Goal: Task Accomplishment & Management: Use online tool/utility

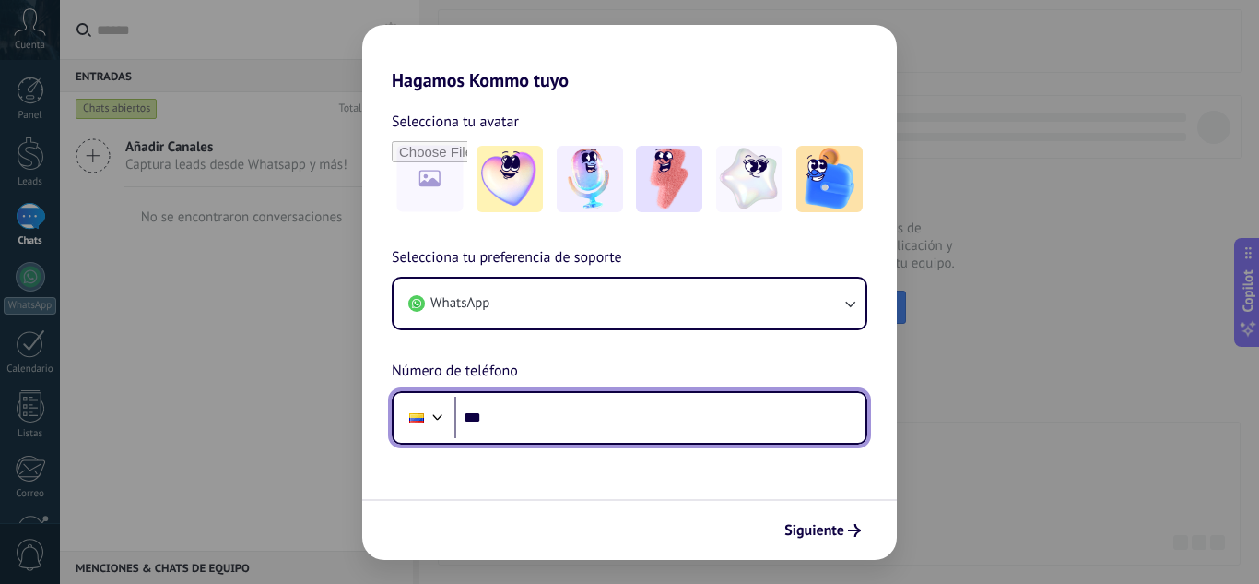
click at [632, 408] on input "***" at bounding box center [660, 417] width 411 height 42
paste input "**********"
type input "**********"
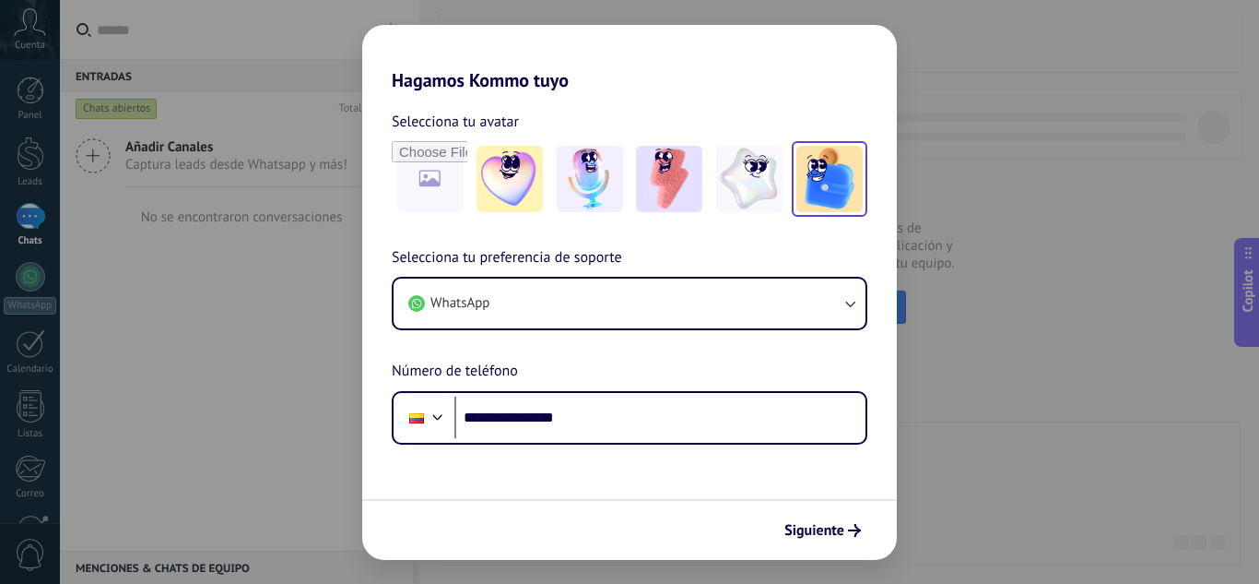
click at [859, 172] on img at bounding box center [830, 179] width 66 height 66
click at [824, 534] on span "Siguiente" at bounding box center [815, 530] width 60 height 13
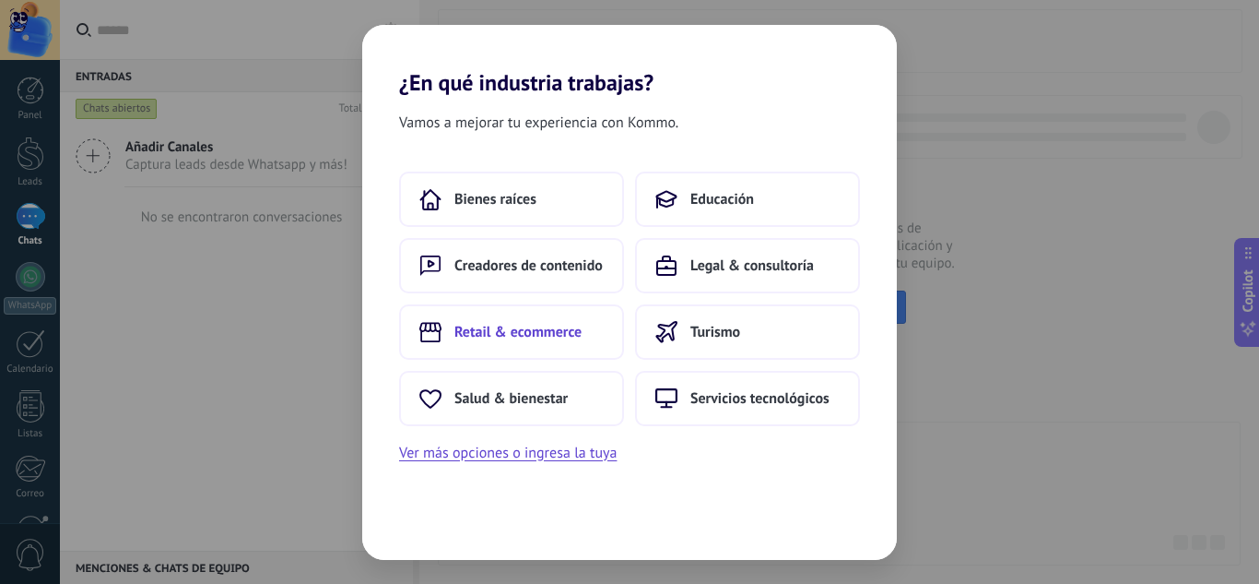
click at [456, 325] on span "Retail & ecommerce" at bounding box center [518, 332] width 127 height 18
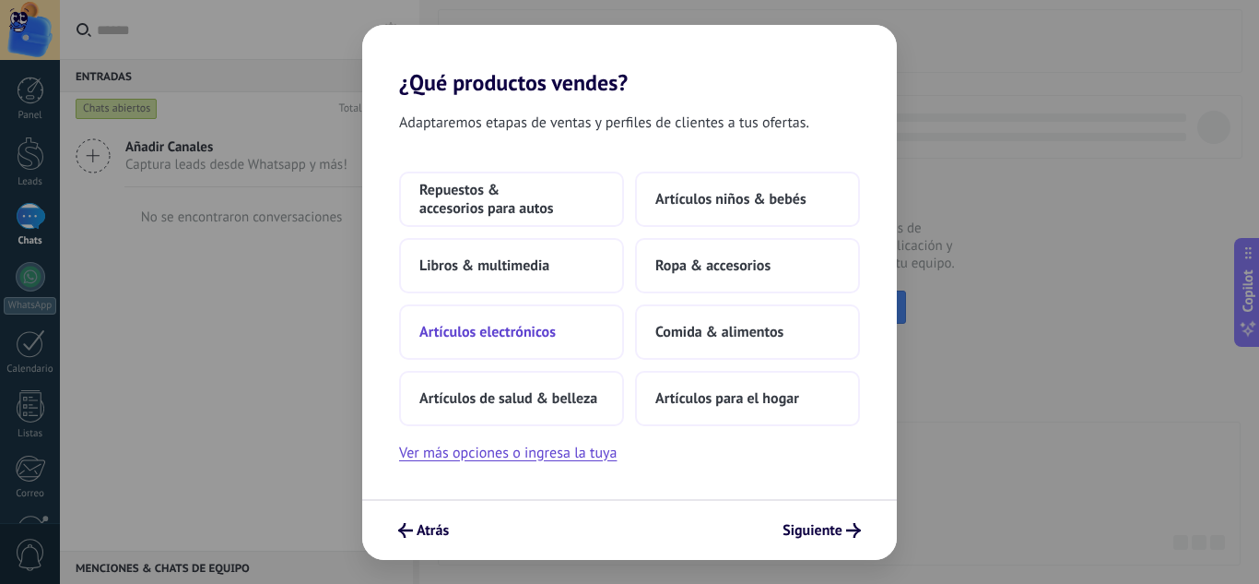
click at [516, 337] on span "Artículos electrónicos" at bounding box center [488, 332] width 136 height 18
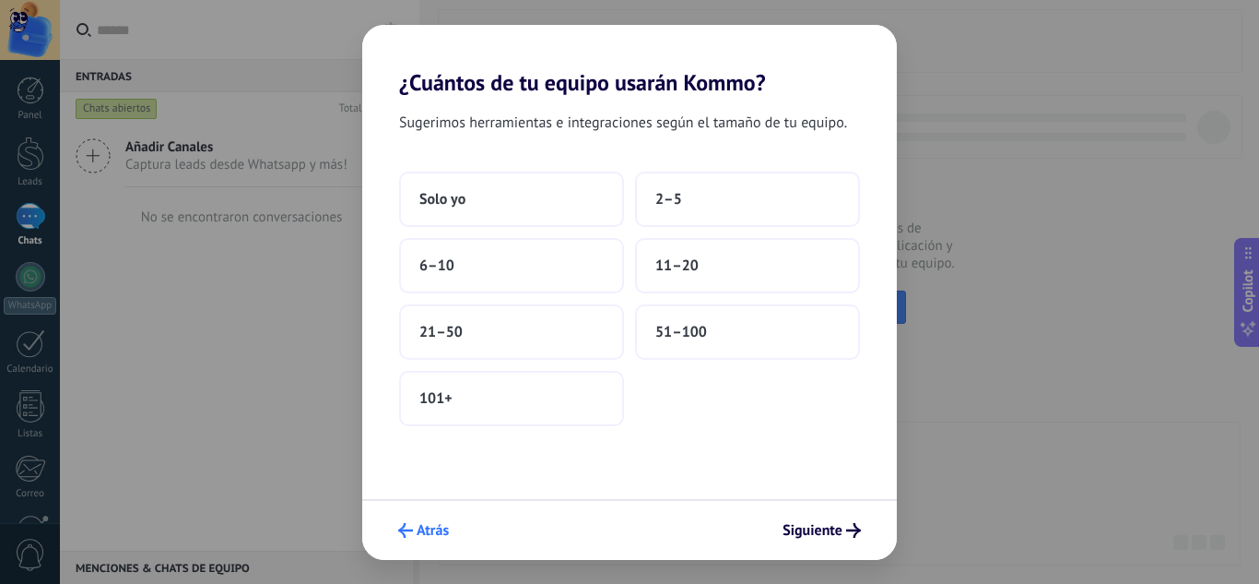
click at [421, 536] on span "Atrás" at bounding box center [433, 530] width 32 height 13
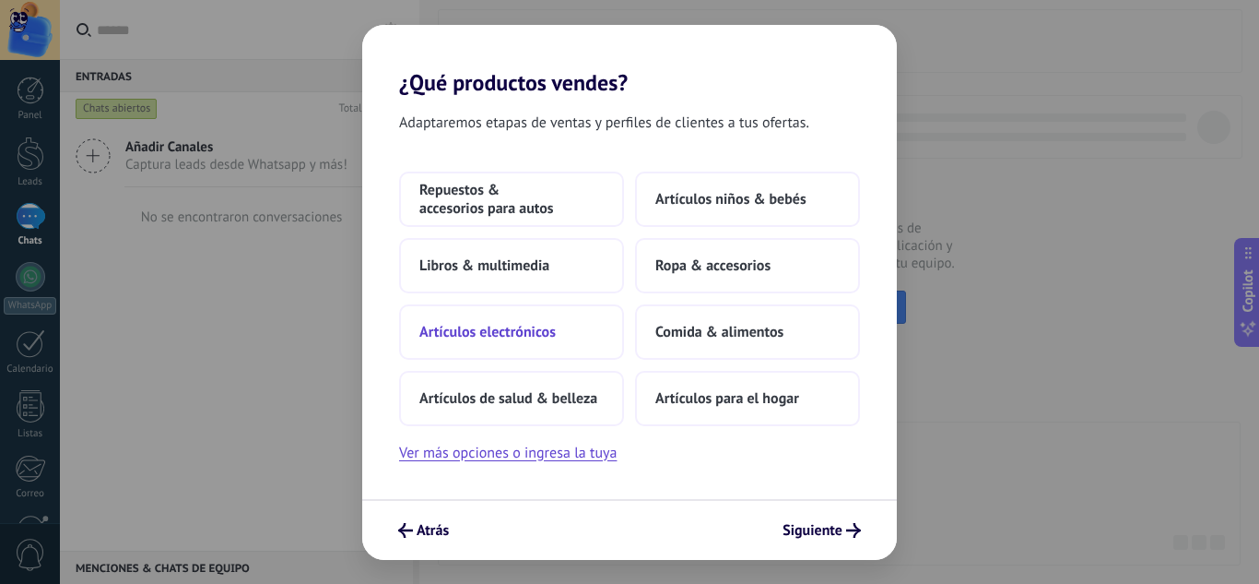
click at [490, 330] on span "Artículos electrónicos" at bounding box center [488, 332] width 136 height 18
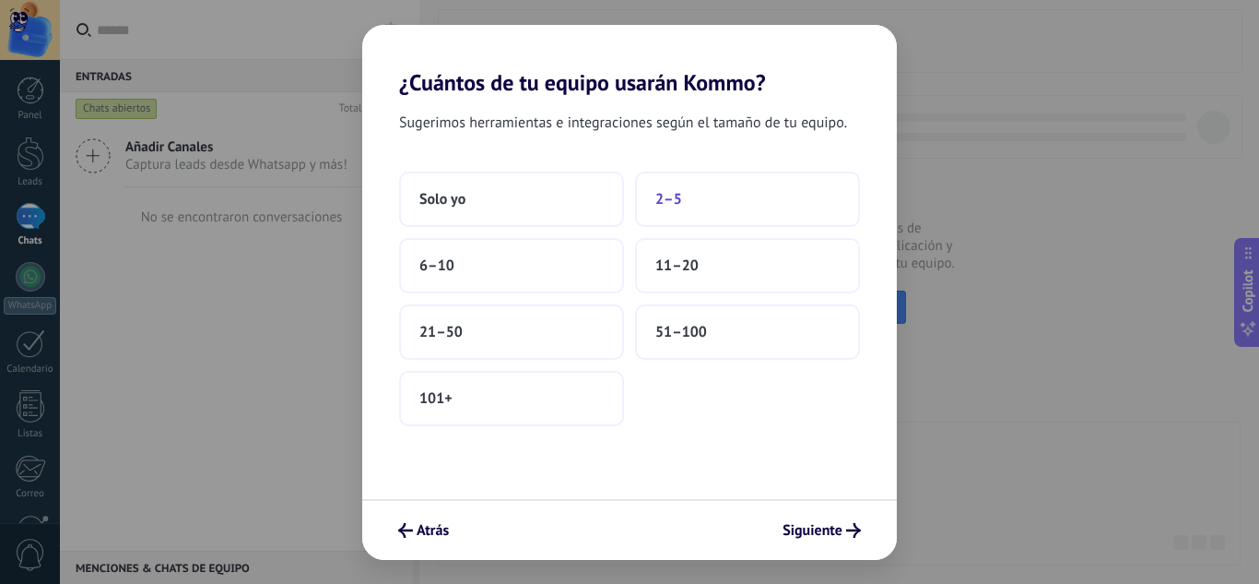
click at [681, 193] on span "2–5" at bounding box center [669, 199] width 27 height 18
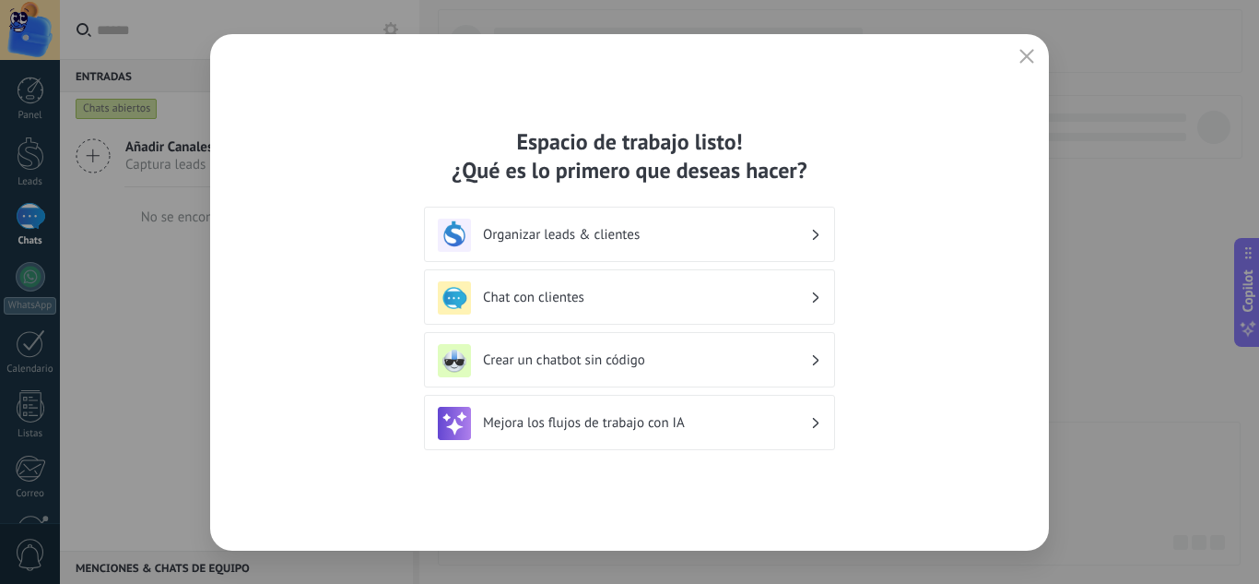
click at [562, 296] on h3 "Chat con clientes" at bounding box center [646, 298] width 327 height 18
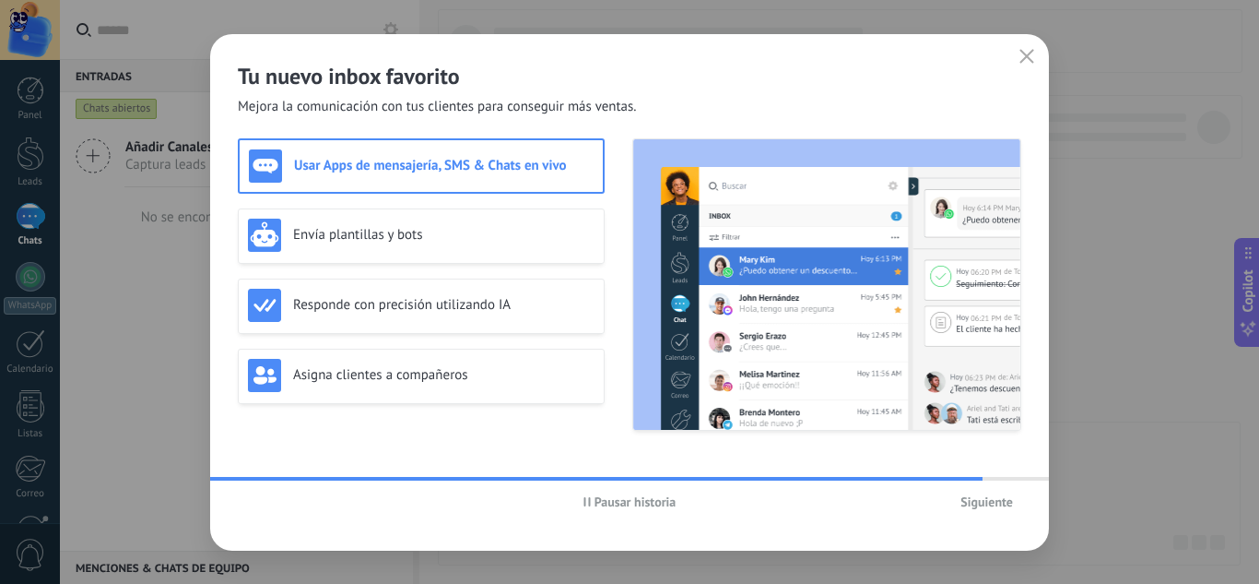
click at [481, 168] on h3 "Usar Apps de mensajería, SMS & Chats en vivo" at bounding box center [444, 166] width 300 height 18
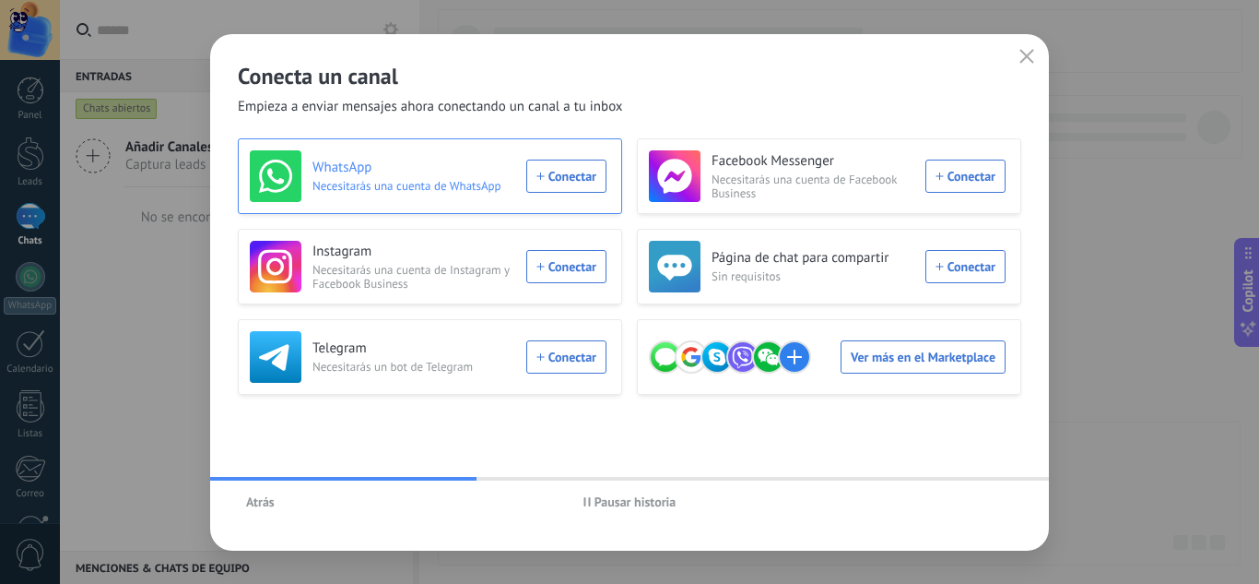
click at [570, 171] on div "WhatsApp Necesitarás una cuenta de WhatsApp Conectar" at bounding box center [428, 176] width 357 height 52
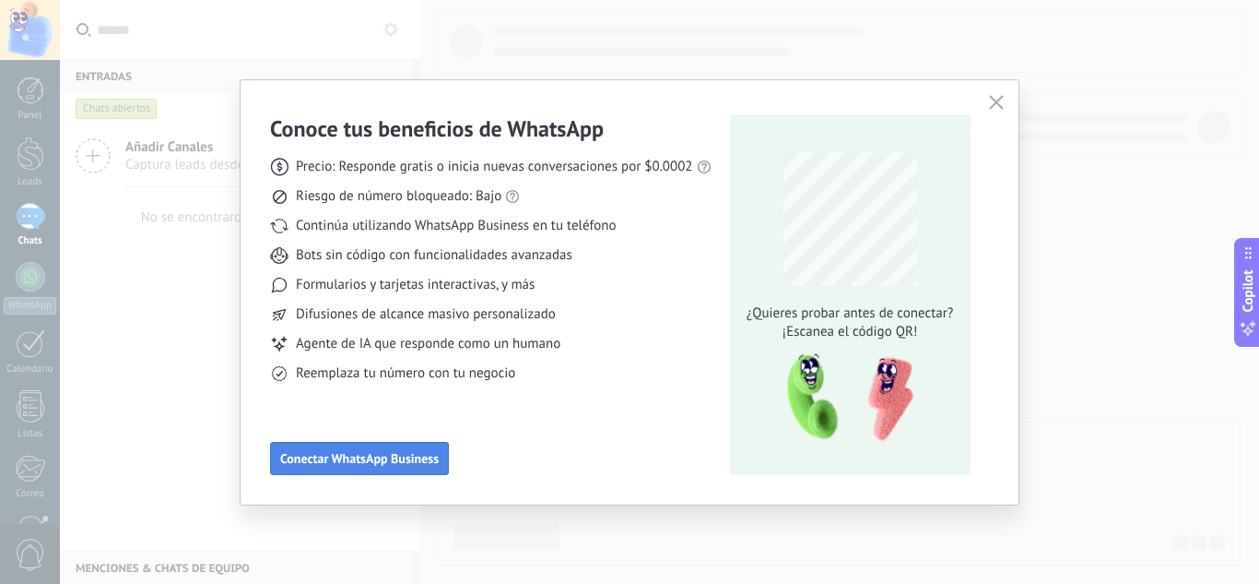
click at [368, 457] on span "Conectar WhatsApp Business" at bounding box center [359, 458] width 159 height 13
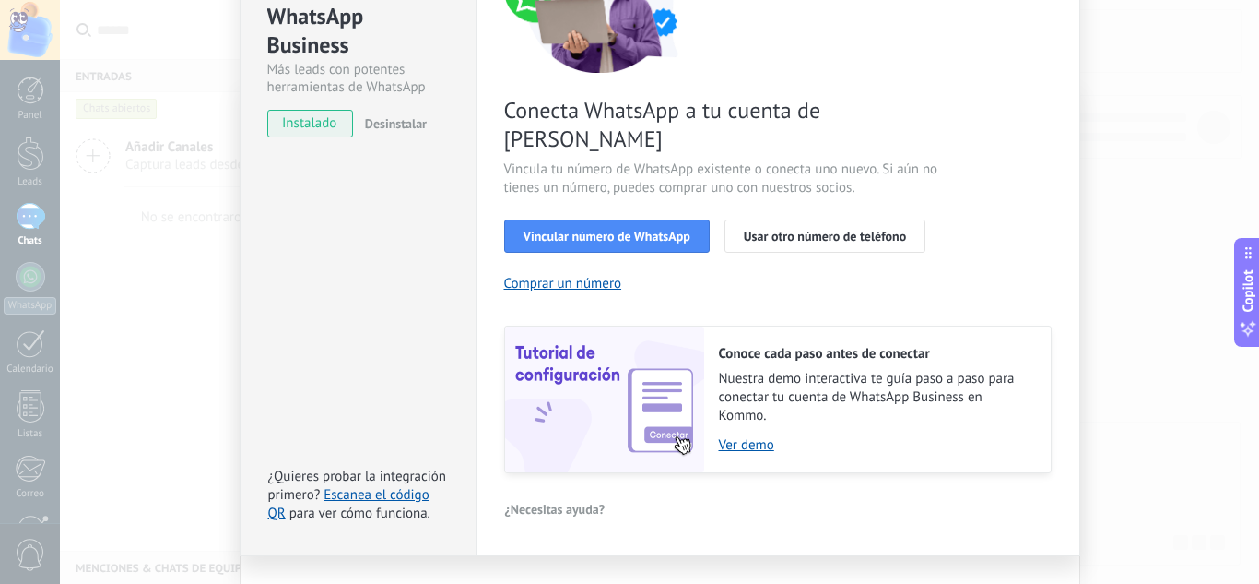
scroll to position [235, 0]
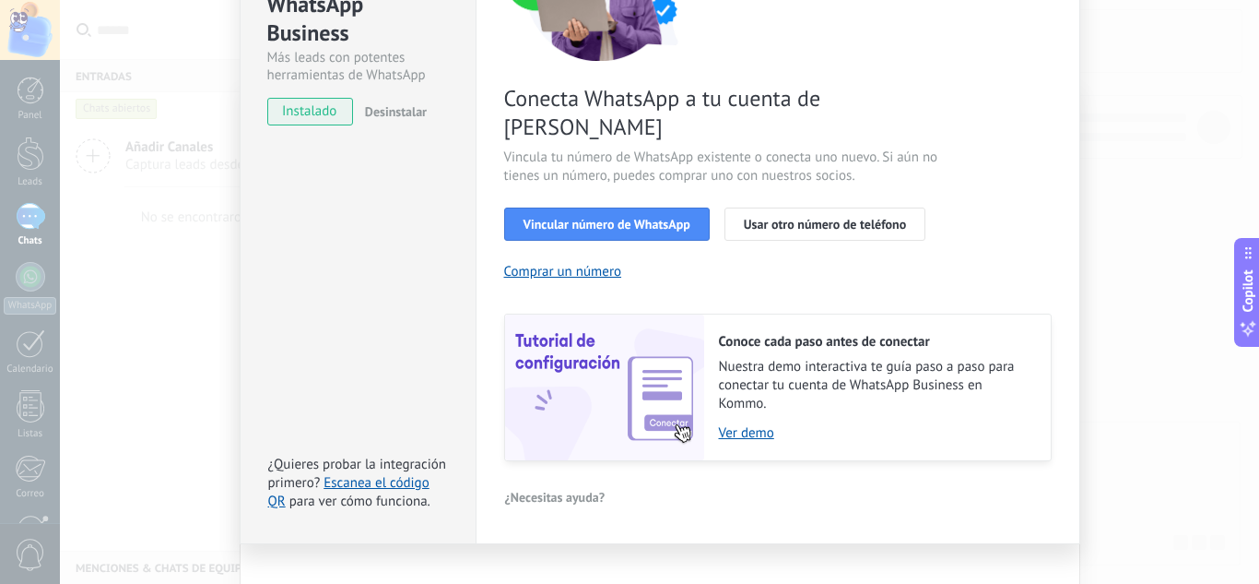
drag, startPoint x: 743, startPoint y: 411, endPoint x: 741, endPoint y: 479, distance: 68.3
click at [741, 483] on div "¿Necesitas ayuda?" at bounding box center [778, 497] width 548 height 28
click at [739, 424] on link "Ver demo" at bounding box center [875, 433] width 313 height 18
click at [627, 218] on span "Vincular número de WhatsApp" at bounding box center [607, 224] width 167 height 13
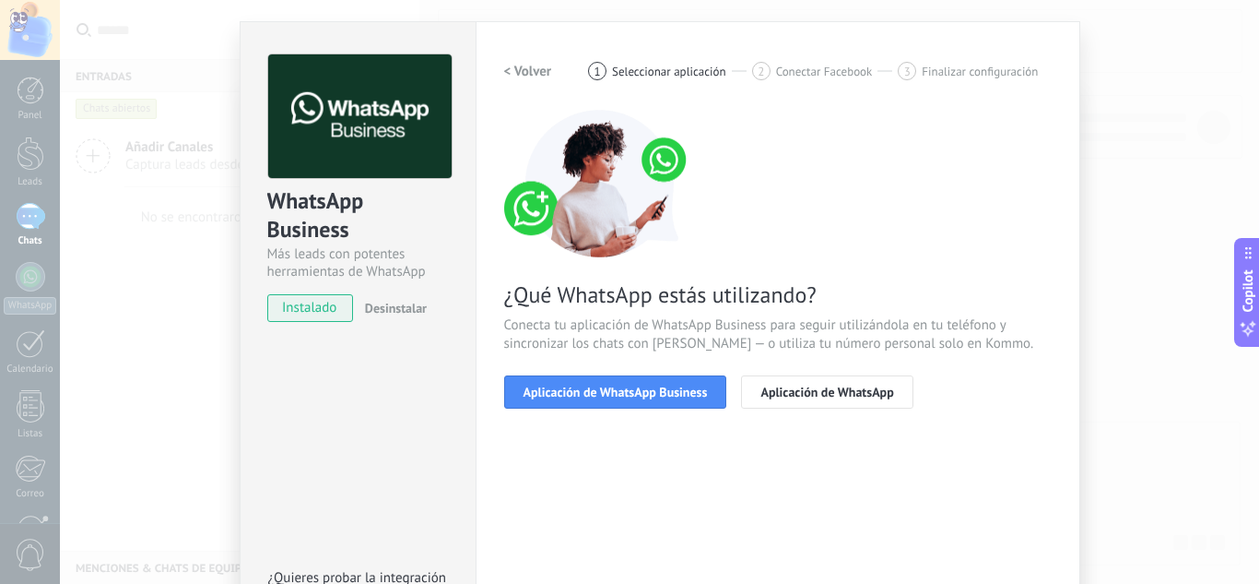
scroll to position [0, 0]
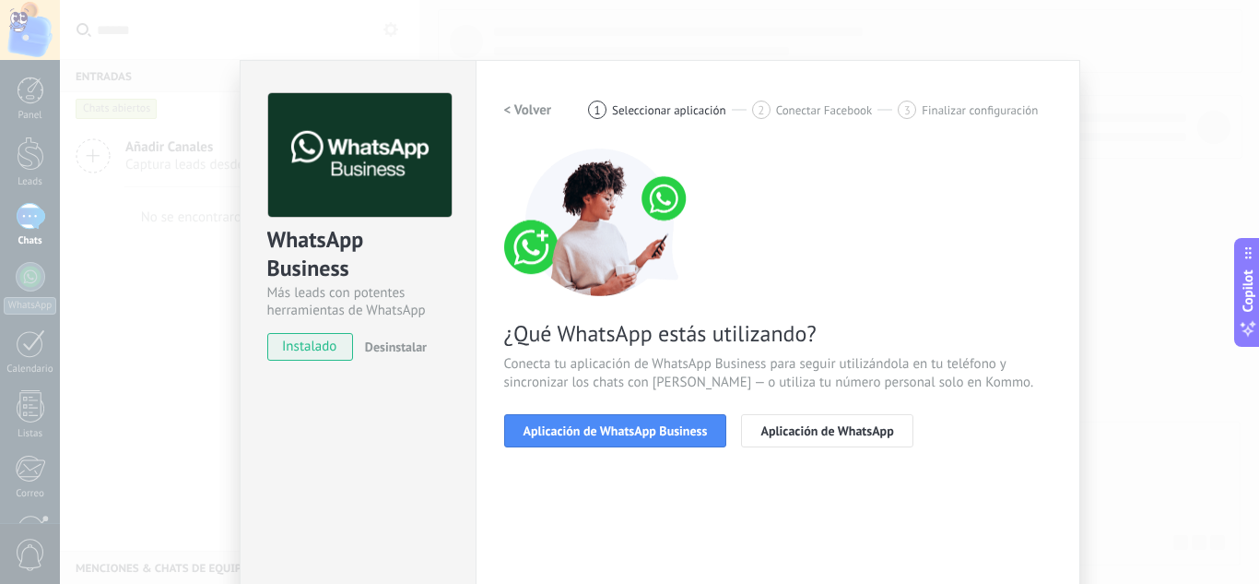
click at [324, 348] on span "instalado" at bounding box center [310, 347] width 84 height 28
click at [635, 437] on span "Aplicación de WhatsApp Business" at bounding box center [616, 430] width 184 height 13
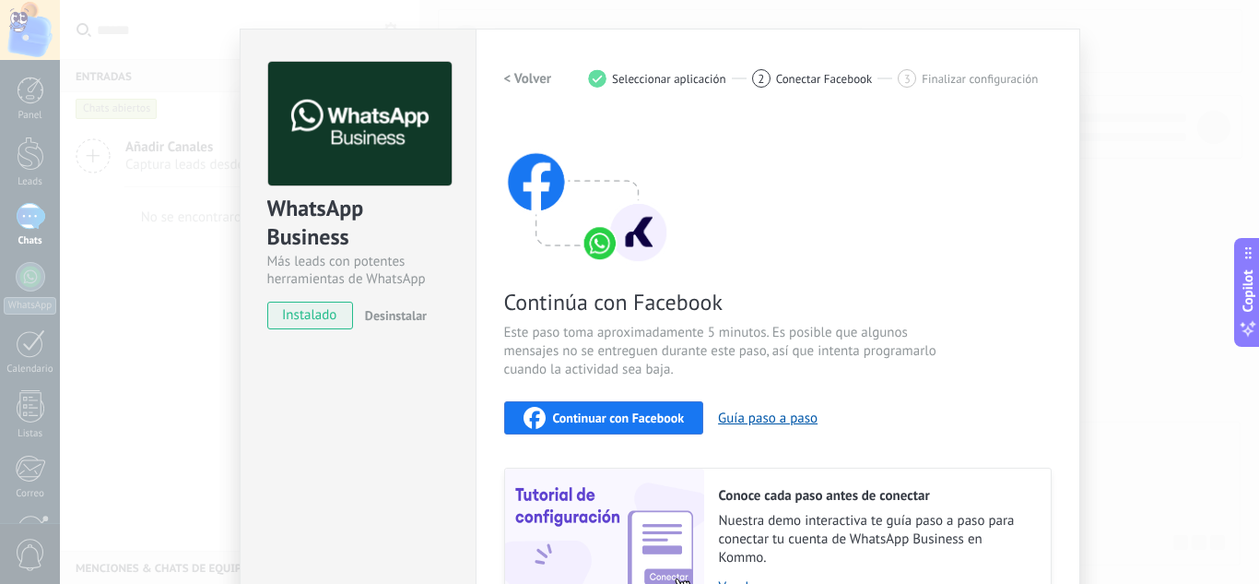
scroll to position [30, 0]
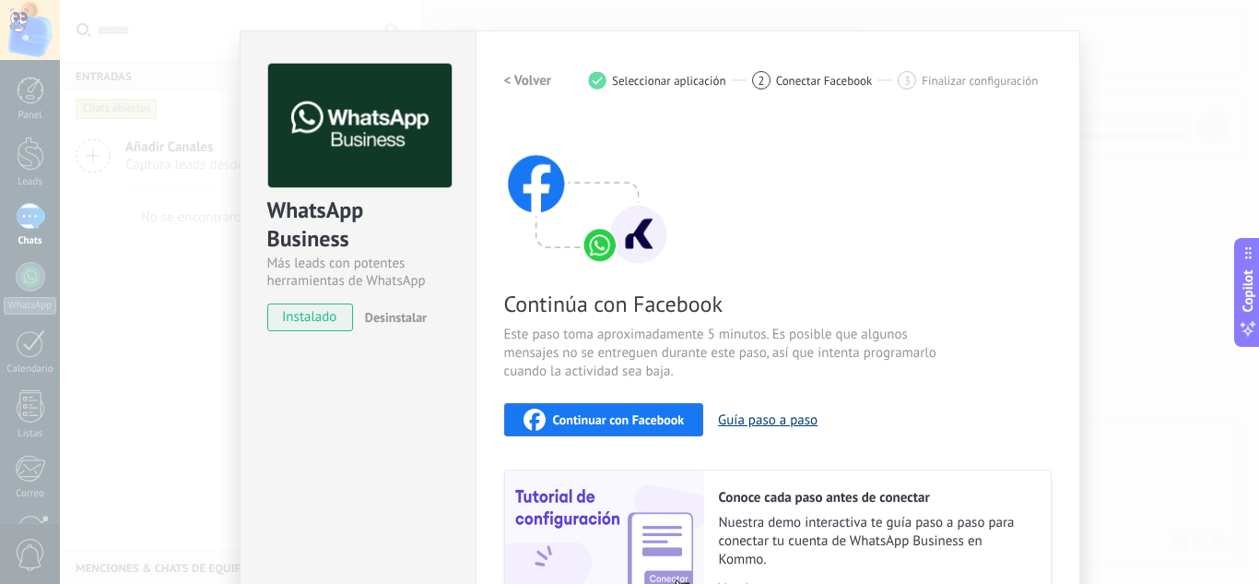
click at [766, 422] on button "Guía paso a paso" at bounding box center [768, 420] width 100 height 18
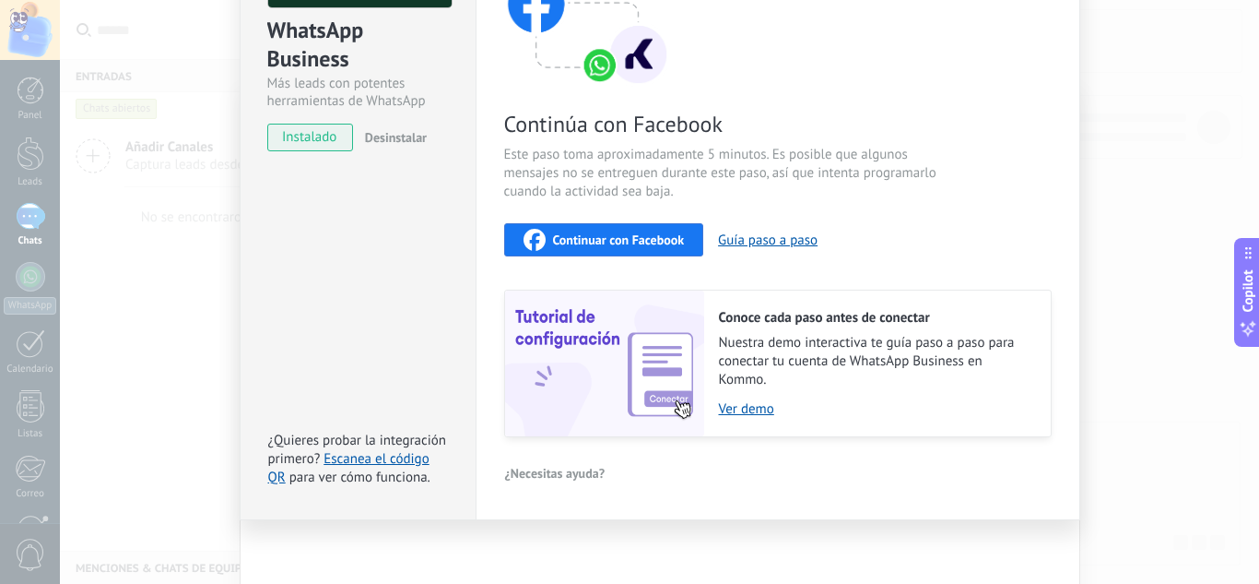
scroll to position [214, 0]
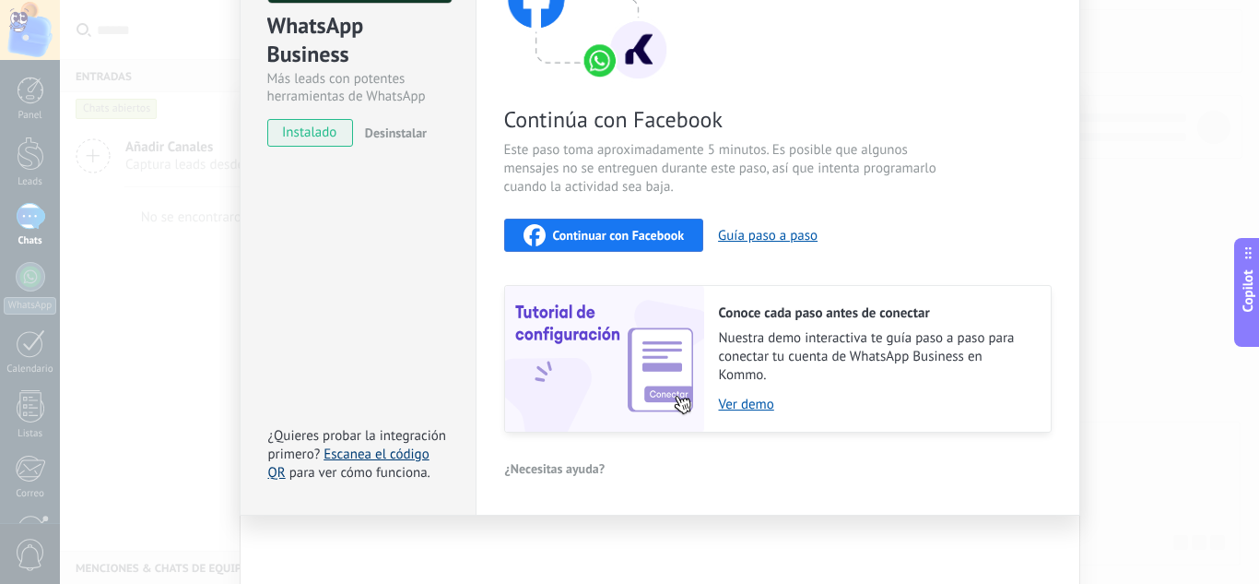
click at [368, 459] on link "Escanea el código QR" at bounding box center [348, 463] width 161 height 36
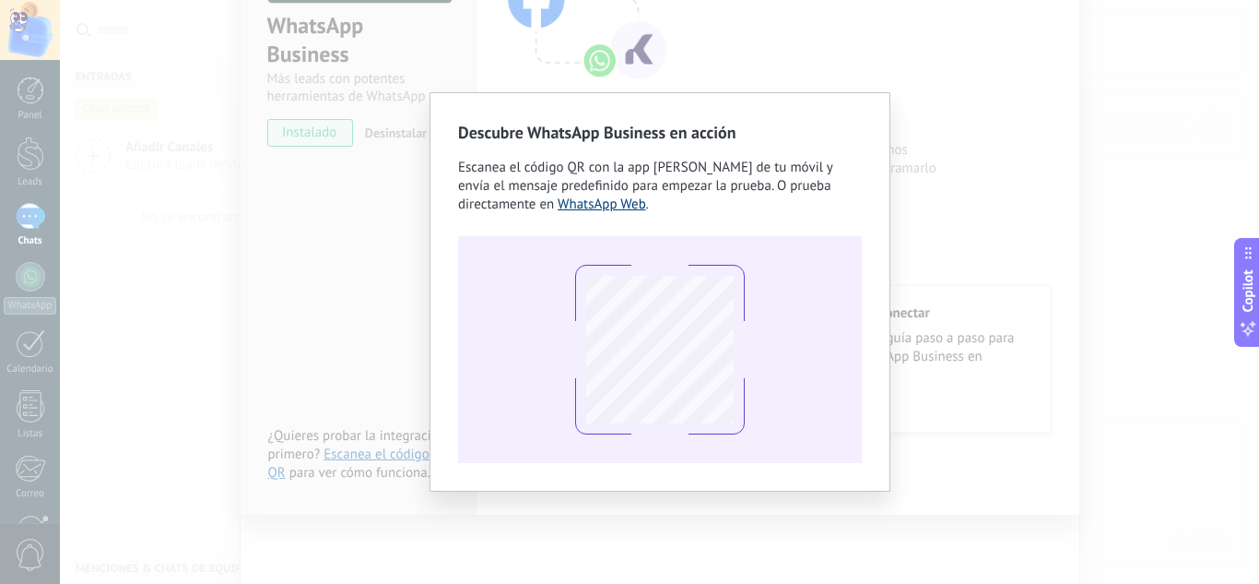
click at [609, 205] on link "WhatsApp Web" at bounding box center [602, 204] width 89 height 18
click at [943, 132] on div "Descubre WhatsApp Business en acción Escanea el código QR con la app de cámara …" at bounding box center [660, 292] width 1200 height 584
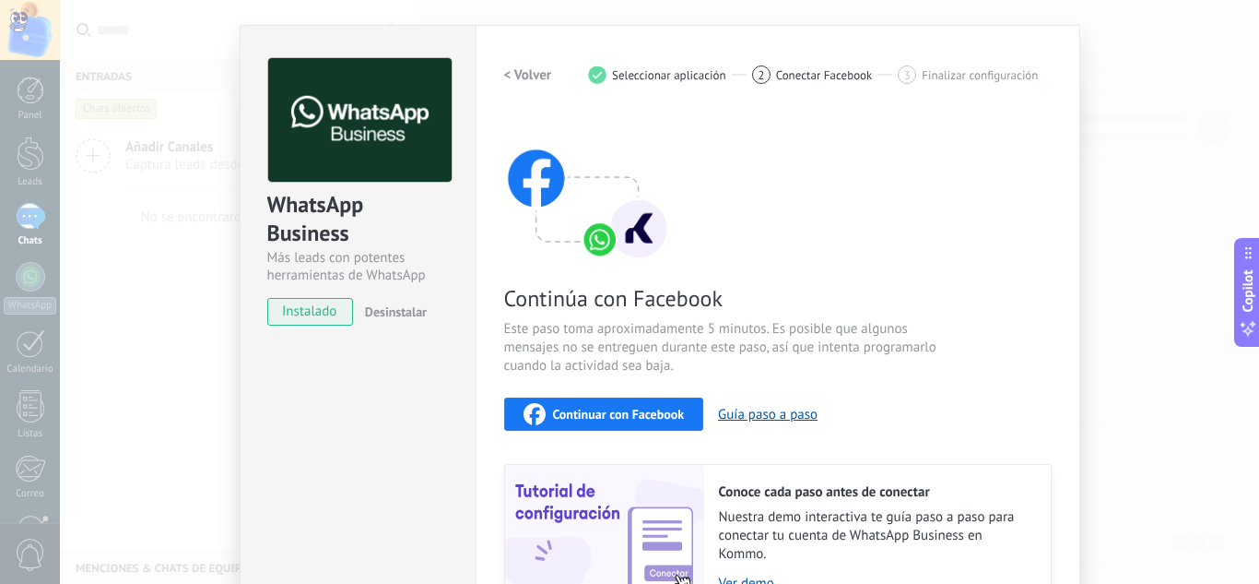
scroll to position [0, 0]
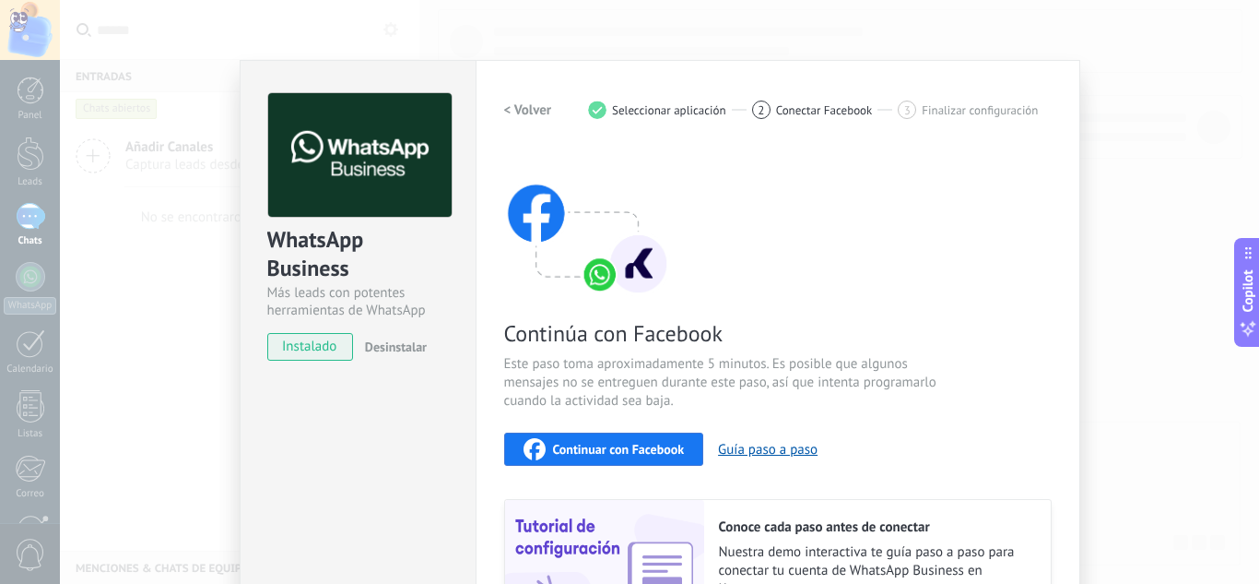
click at [533, 111] on h2 "< Volver" at bounding box center [528, 110] width 48 height 18
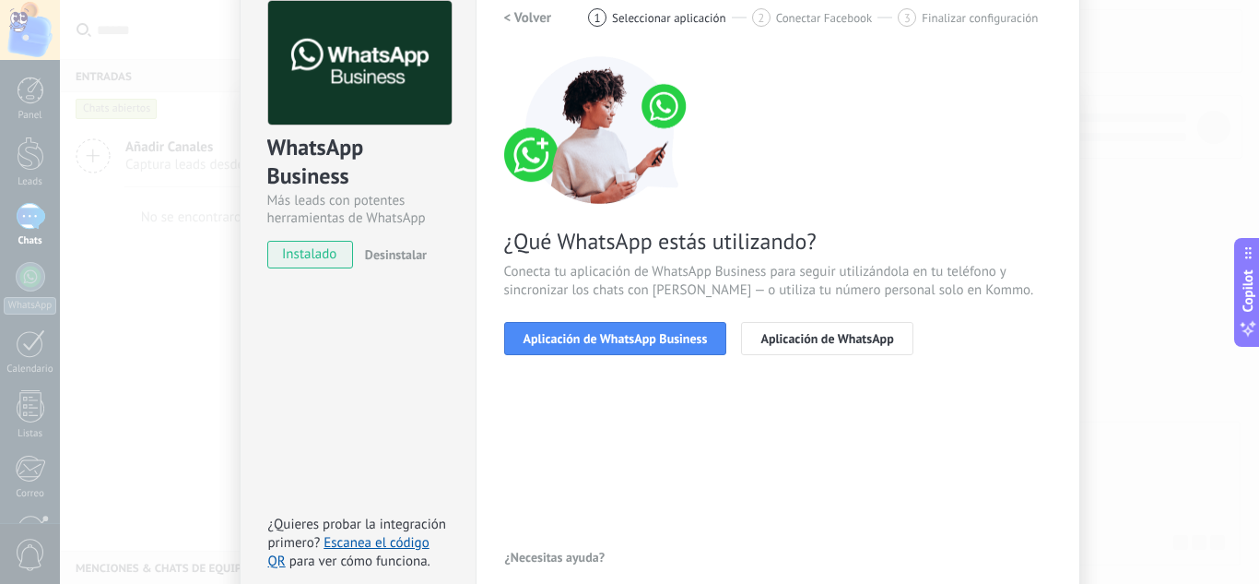
scroll to position [182, 0]
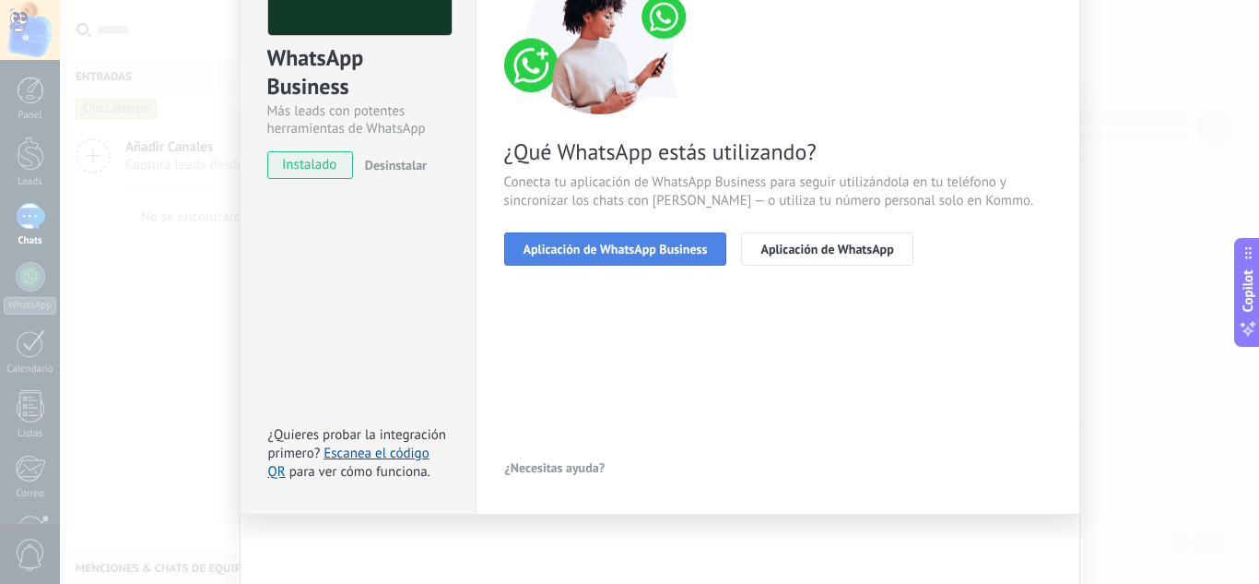
click at [611, 246] on span "Aplicación de WhatsApp Business" at bounding box center [616, 248] width 184 height 13
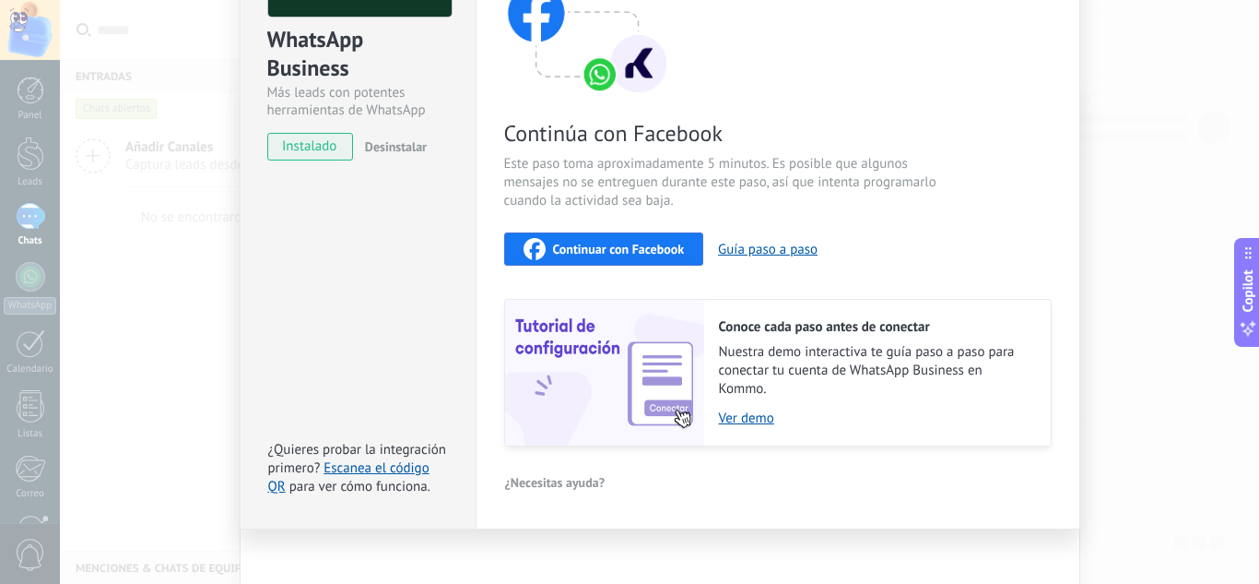
scroll to position [214, 0]
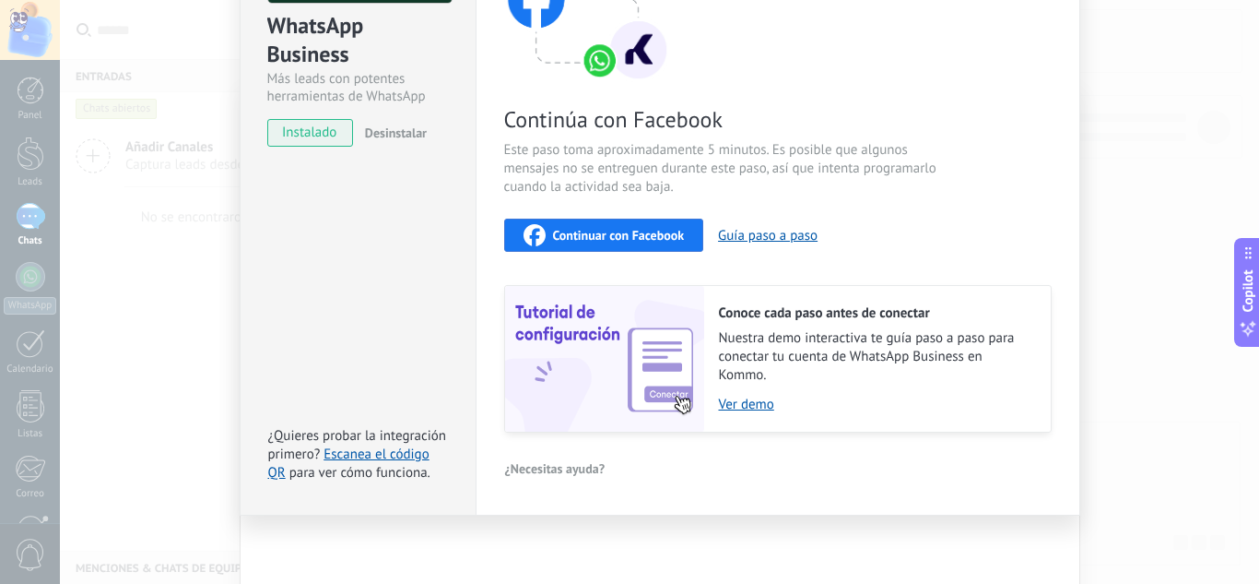
click at [669, 232] on span "Continuar con Facebook" at bounding box center [619, 235] width 132 height 13
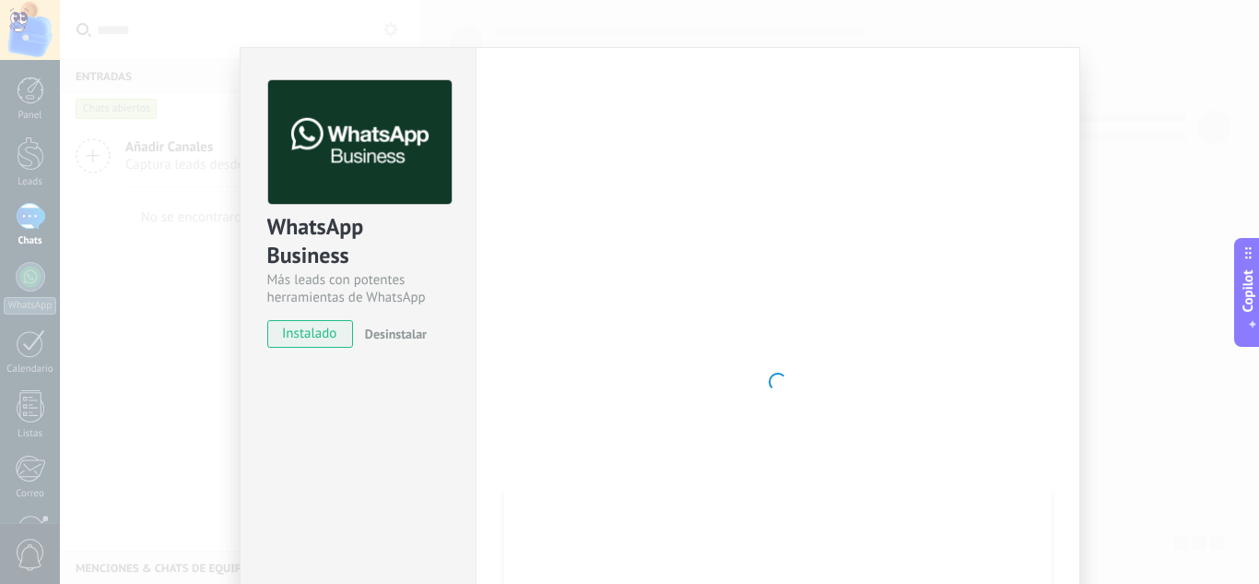
scroll to position [0, 0]
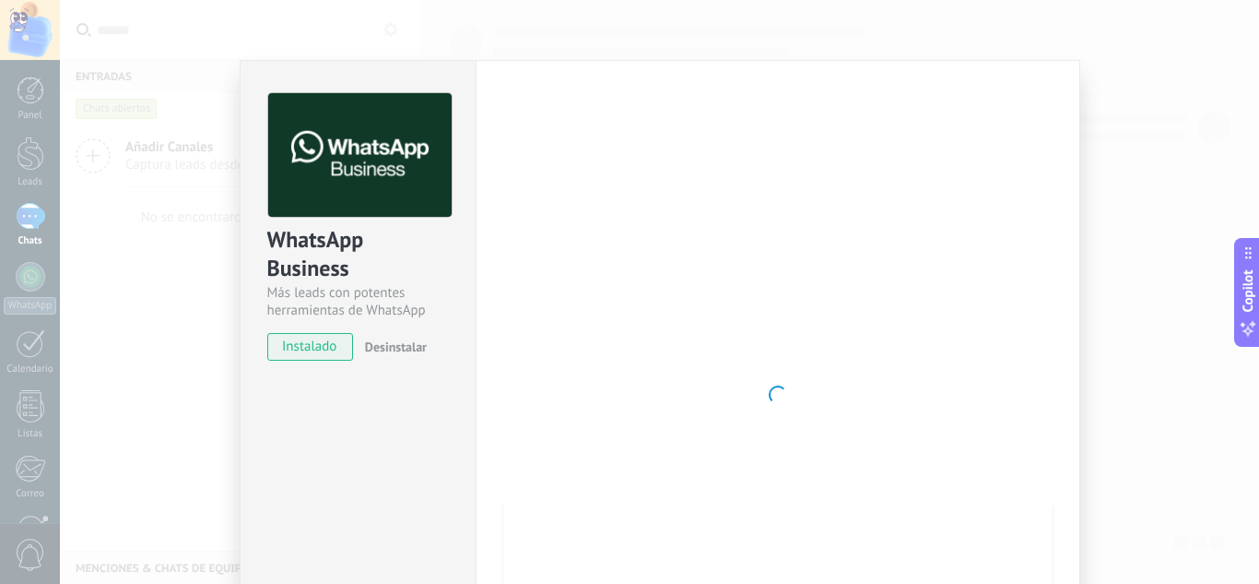
click at [292, 335] on span "instalado" at bounding box center [310, 347] width 84 height 28
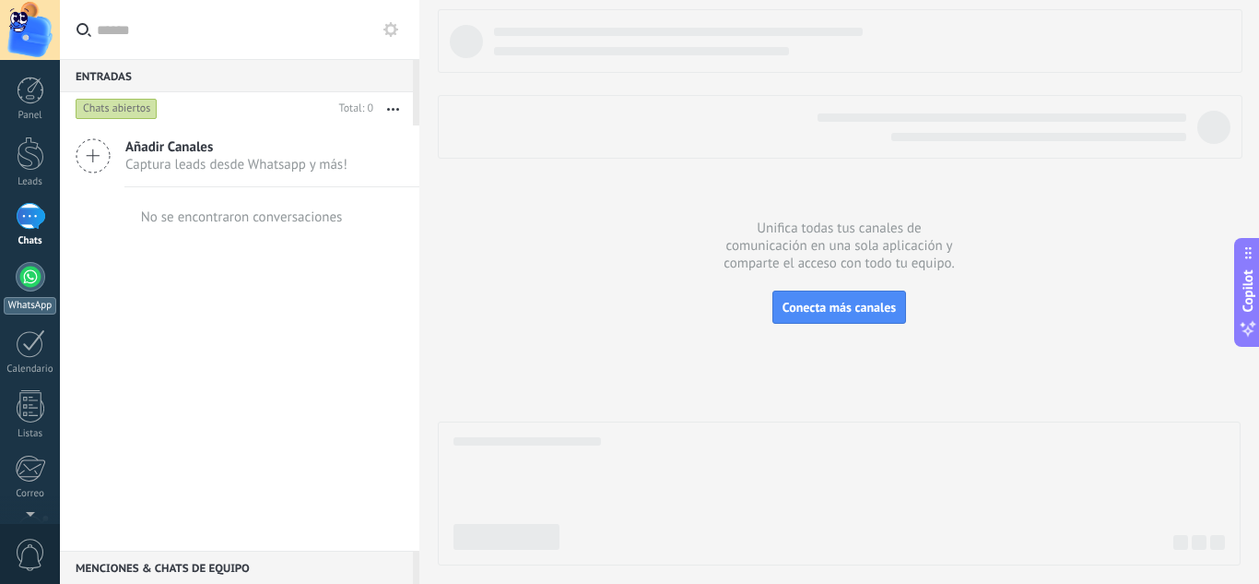
click at [35, 274] on div at bounding box center [31, 277] width 30 height 30
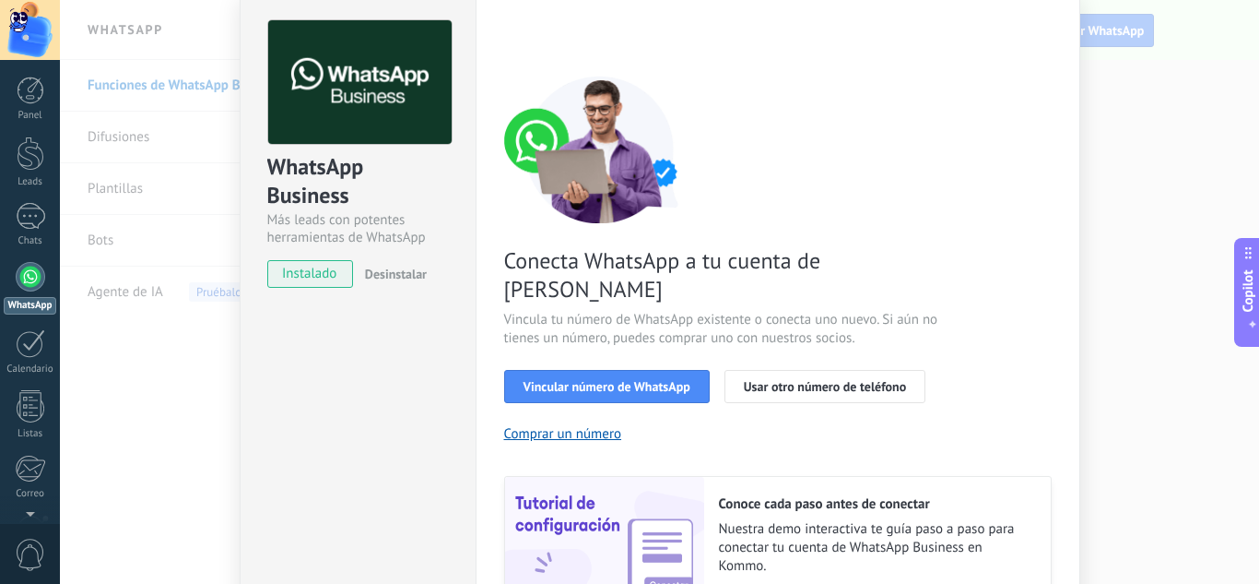
scroll to position [184, 0]
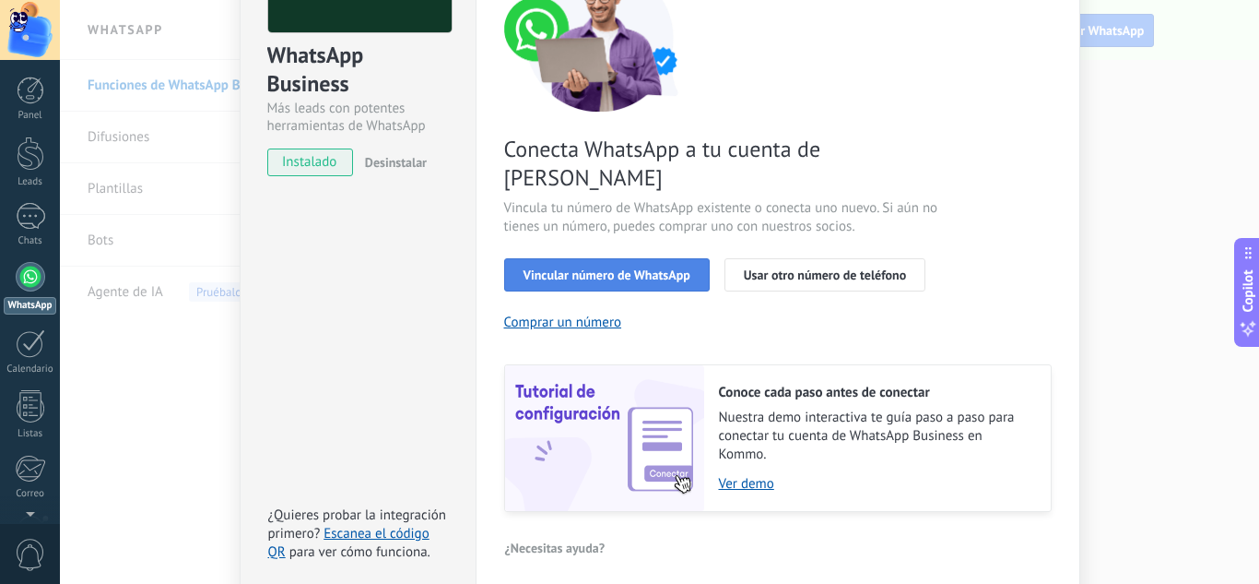
click at [662, 268] on span "Vincular número de WhatsApp" at bounding box center [607, 274] width 167 height 13
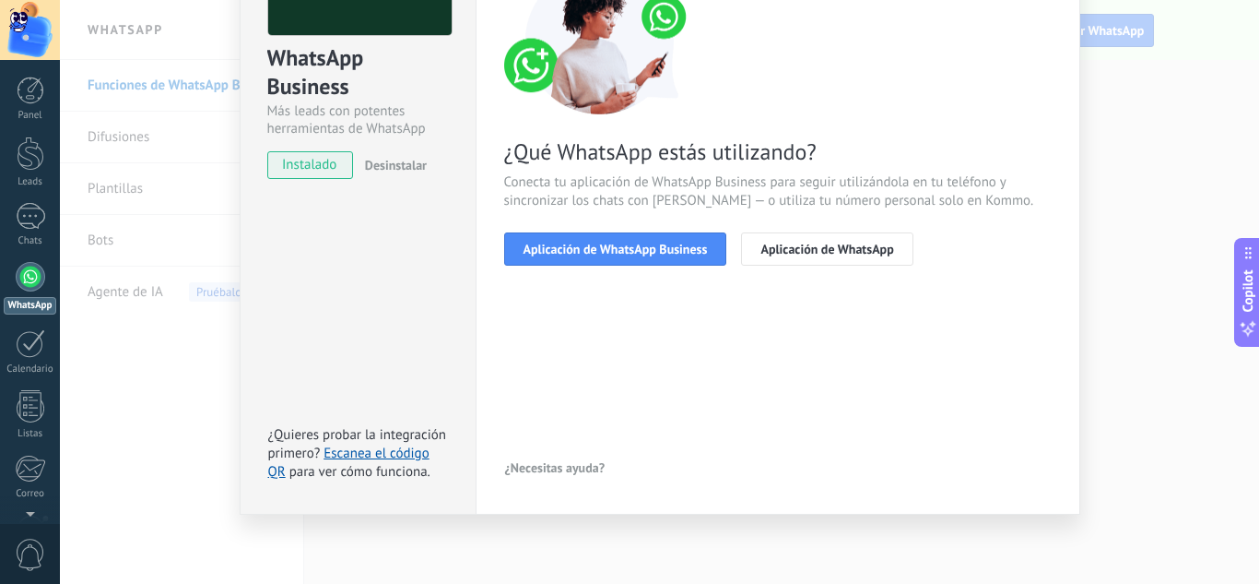
scroll to position [182, 0]
click at [662, 249] on span "Aplicación de WhatsApp Business" at bounding box center [616, 248] width 184 height 13
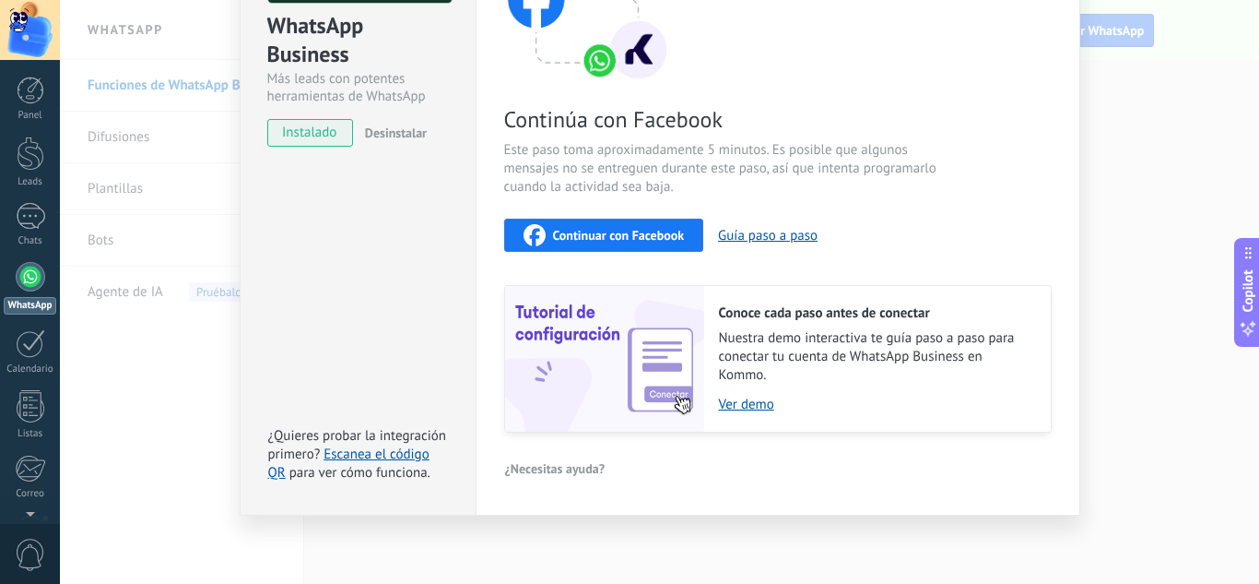
scroll to position [0, 0]
